Goal: Check status

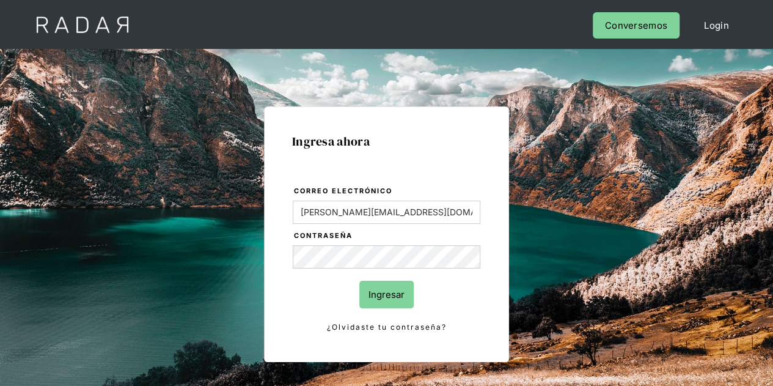
click at [383, 288] on input "Ingresar" at bounding box center [386, 293] width 54 height 27
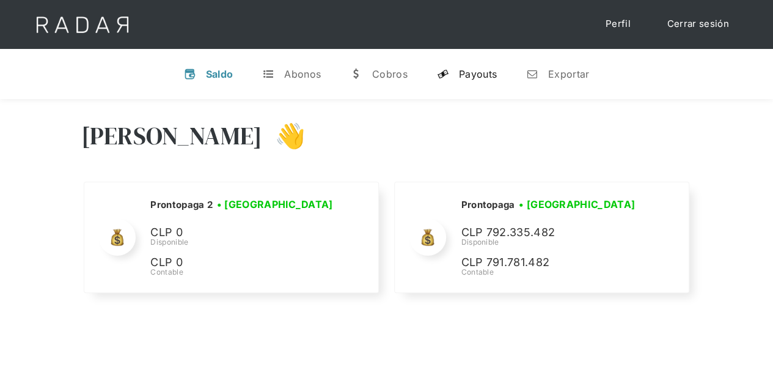
click at [484, 71] on div "Payouts" at bounding box center [478, 74] width 38 height 12
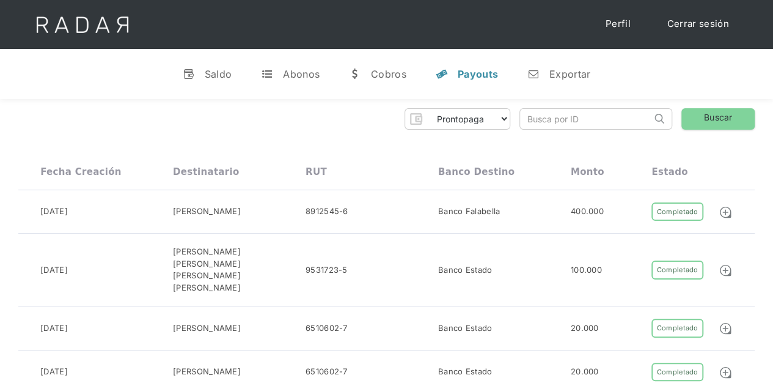
click at [532, 122] on input "search" at bounding box center [585, 119] width 131 height 20
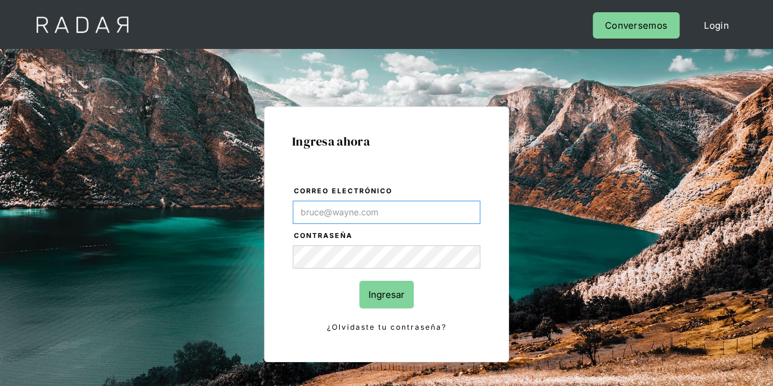
type input "Evans@prontopaga.com"
